Goal: Task Accomplishment & Management: Use online tool/utility

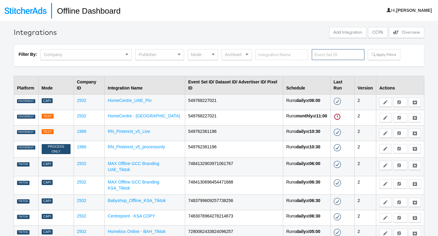
click at [316, 54] on input "text" at bounding box center [338, 54] width 53 height 11
type input "k"
type input "splash"
click at [366, 59] on button "Apply Filters" at bounding box center [393, 54] width 32 height 11
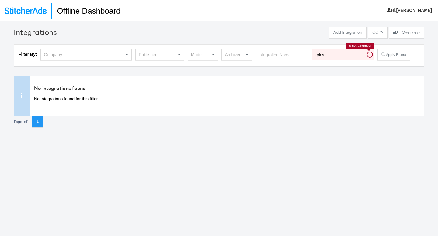
click at [327, 53] on input "splash" at bounding box center [343, 54] width 62 height 11
click at [270, 54] on input "text" at bounding box center [281, 54] width 53 height 11
type input "splash"
click at [366, 53] on button "Apply Filters" at bounding box center [393, 54] width 32 height 11
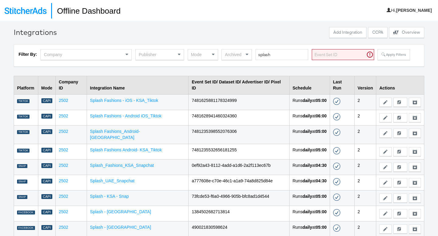
scroll to position [24, 0]
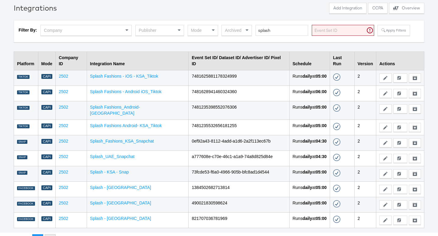
click at [55, 201] on button "2" at bounding box center [50, 240] width 11 height 11
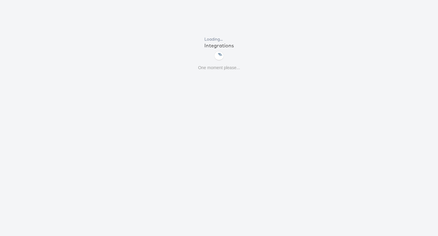
scroll to position [21, 0]
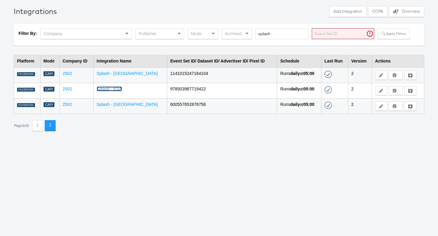
click at [119, 87] on link "Splash - KSA" at bounding box center [109, 89] width 25 height 5
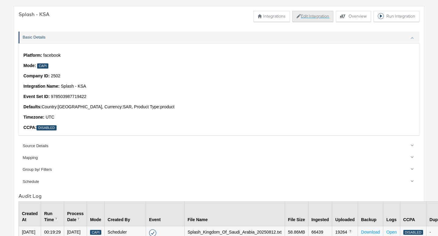
click at [314, 19] on button "Edit Integration" at bounding box center [312, 16] width 41 height 11
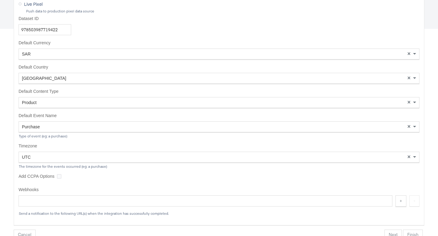
scroll to position [232, 0]
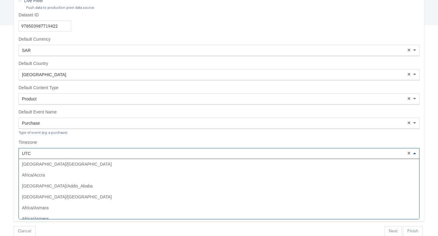
click at [42, 150] on div "UTC" at bounding box center [219, 154] width 400 height 10
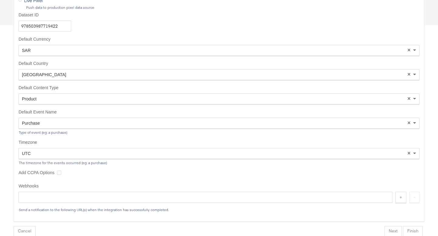
click at [56, 142] on label "Timezone" at bounding box center [219, 143] width 401 height 6
